Goal: Check status: Check status

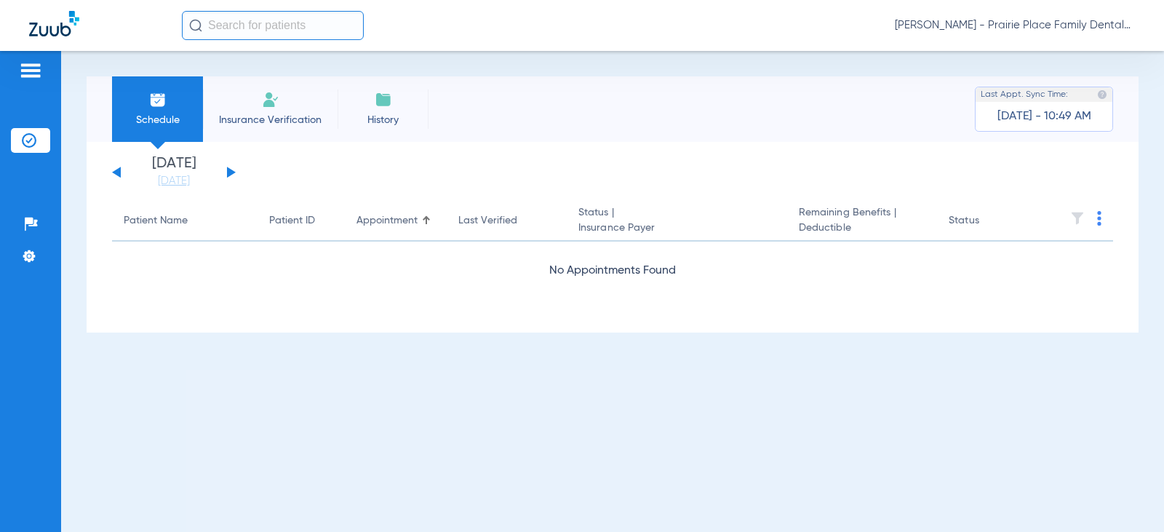
click at [231, 174] on button at bounding box center [231, 172] width 9 height 11
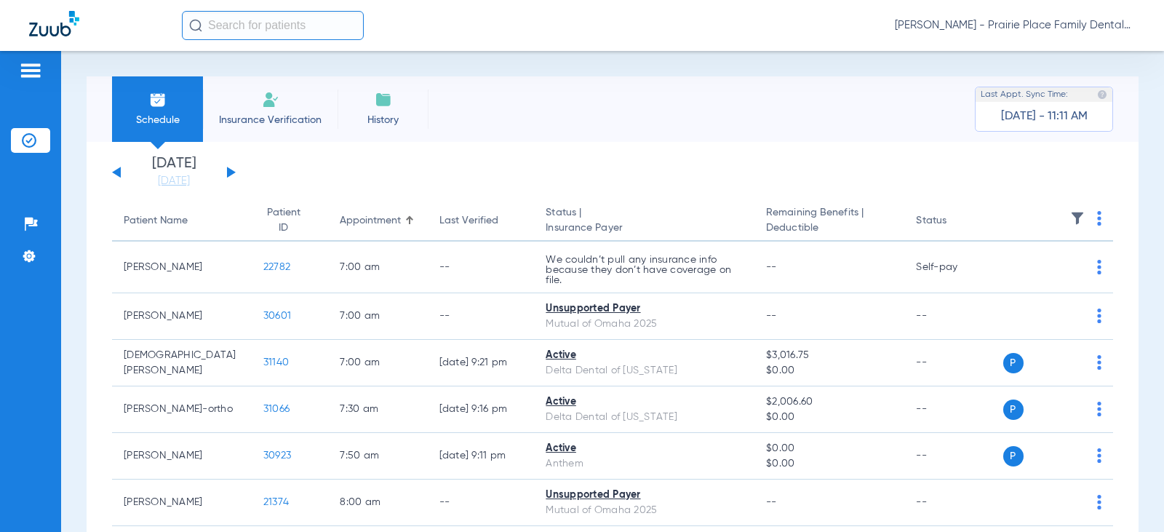
click at [228, 178] on div "[DATE] [DATE] [DATE] [DATE] [DATE] [DATE] [DATE] [DATE] [DATE] [DATE] [DATE] [D…" at bounding box center [174, 172] width 124 height 32
click at [229, 174] on button at bounding box center [231, 172] width 9 height 11
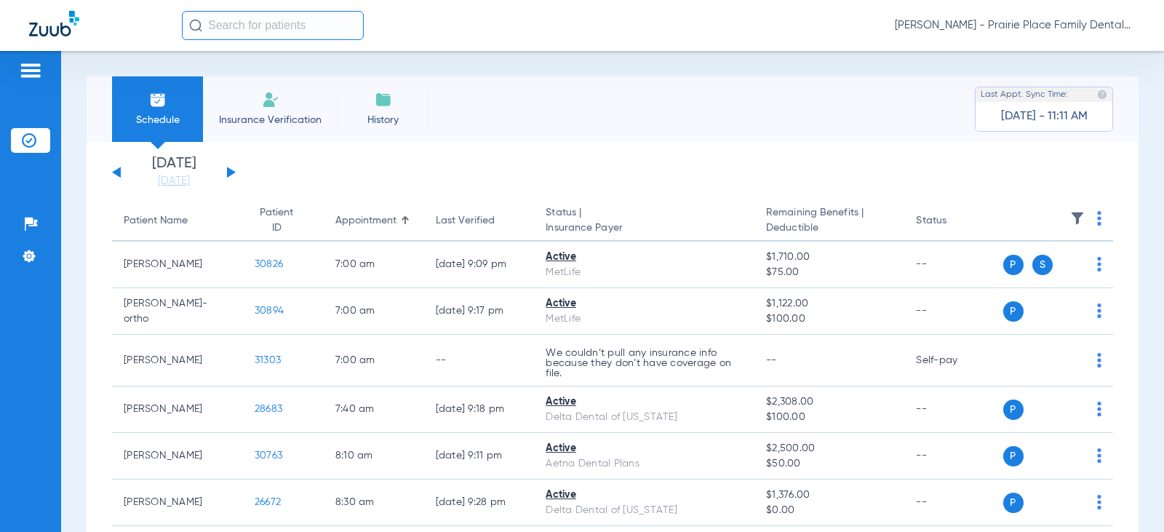
click at [236, 164] on app-single-date-navigator "[DATE] [DATE] [DATE] [DATE] [DATE] [DATE] [DATE] [DATE] [DATE] [DATE] [DATE] [D…" at bounding box center [612, 172] width 1001 height 32
click at [231, 174] on button at bounding box center [231, 172] width 9 height 11
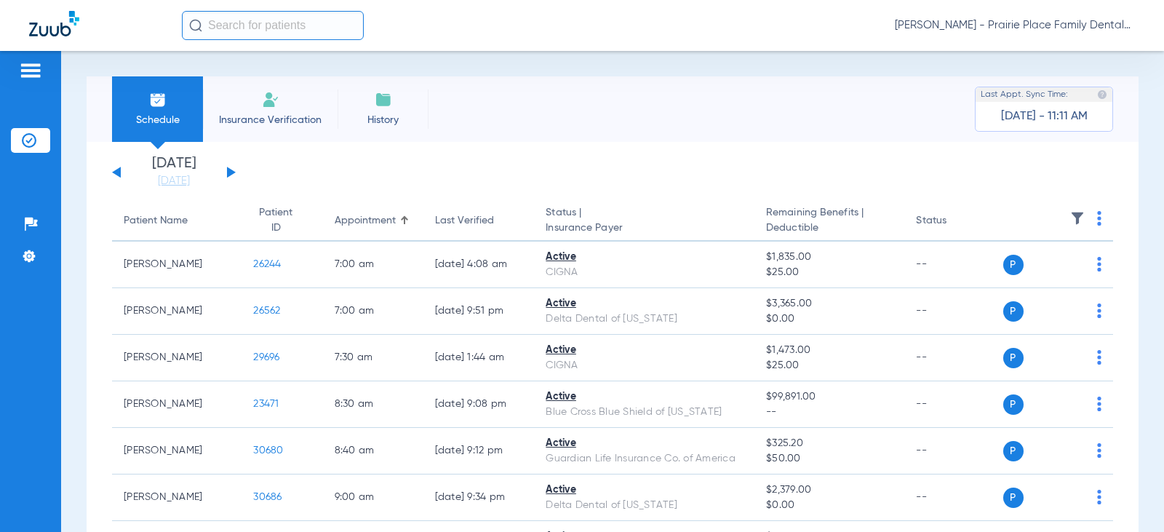
click at [219, 170] on div "[DATE] [DATE] [DATE] [DATE] [DATE] [DATE] [DATE] [DATE] [DATE] [DATE] [DATE] [D…" at bounding box center [174, 172] width 124 height 32
click at [226, 171] on div "[DATE] [DATE] [DATE] [DATE] [DATE] [DATE] [DATE] [DATE] [DATE] [DATE] [DATE] [D…" at bounding box center [174, 172] width 124 height 32
click at [233, 173] on button at bounding box center [231, 172] width 9 height 11
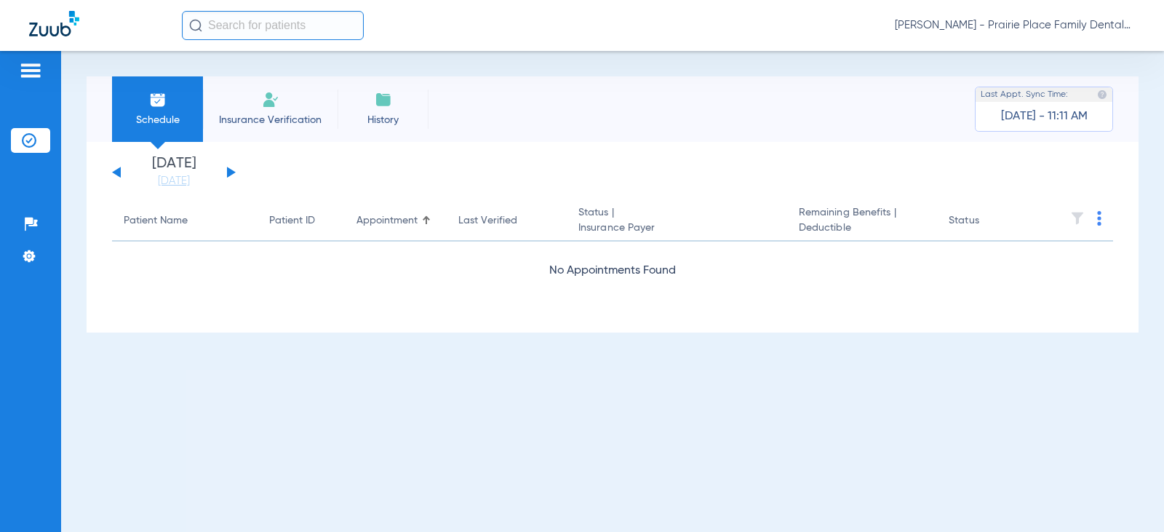
click at [233, 173] on button at bounding box center [231, 172] width 9 height 11
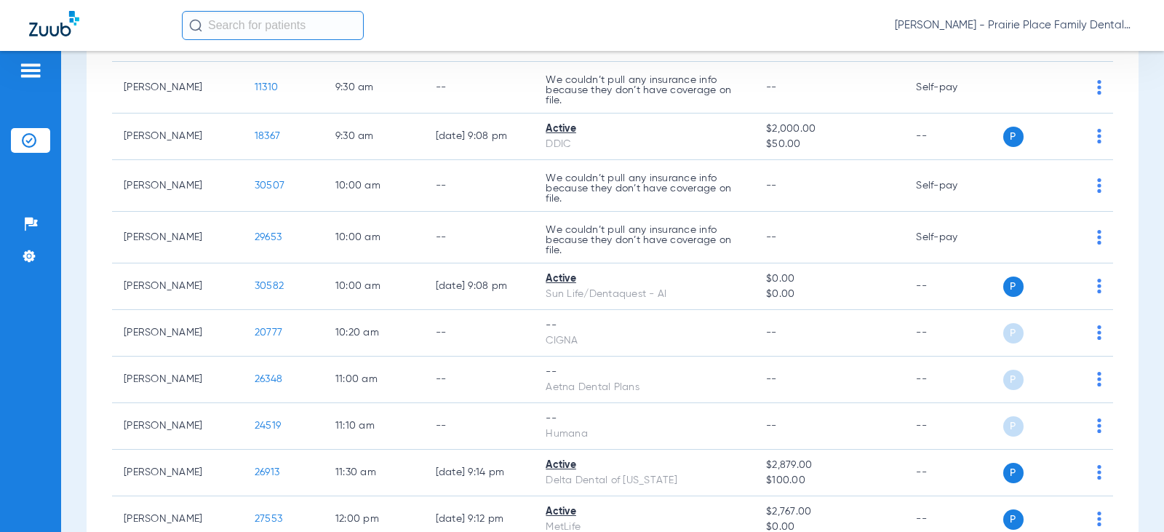
scroll to position [728, 0]
